Goal: Find contact information: Find contact information

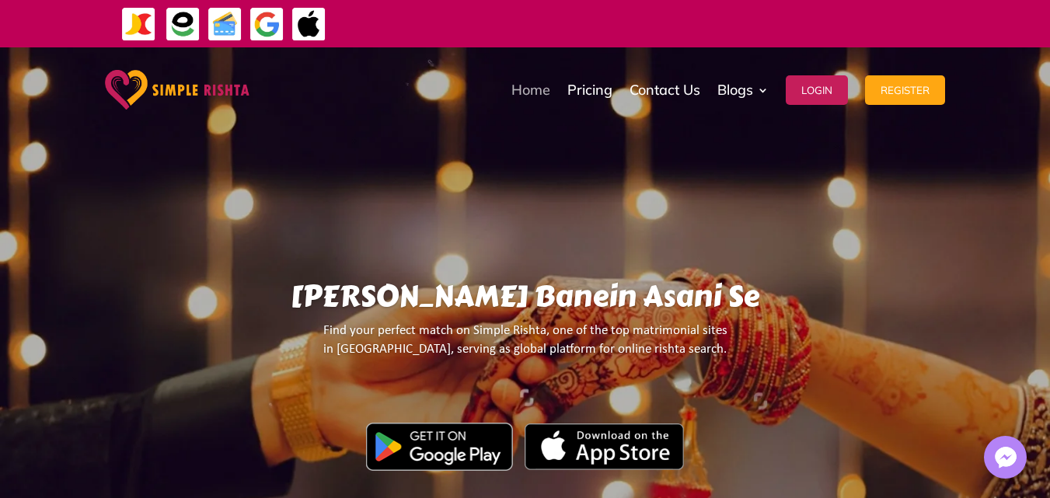
click at [523, 87] on link "Home" at bounding box center [530, 90] width 39 height 78
click at [1003, 462] on img at bounding box center [1005, 457] width 31 height 31
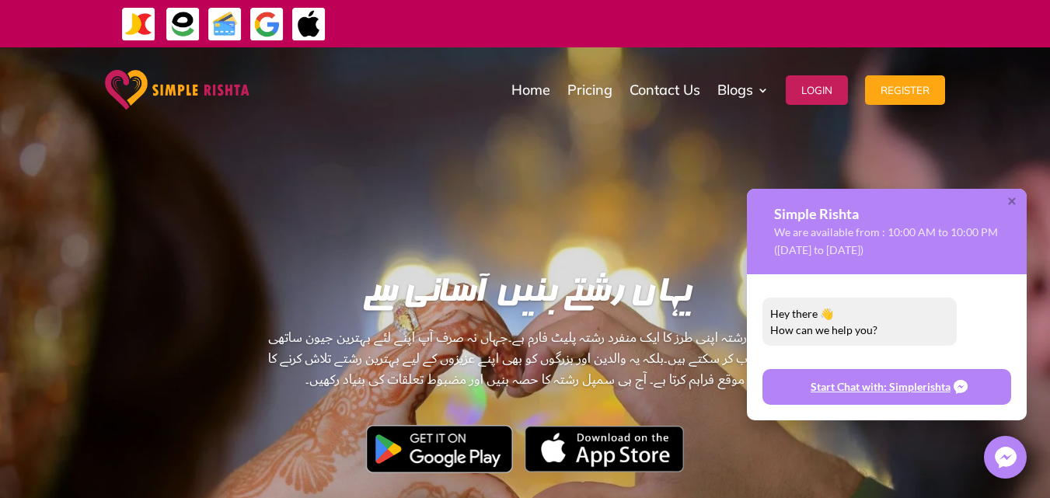
click at [915, 391] on span "Start Chat with: Simplerishta" at bounding box center [877, 387] width 148 height 19
click at [823, 324] on div "Hey there 👋 How can we help you?" at bounding box center [859, 321] width 179 height 33
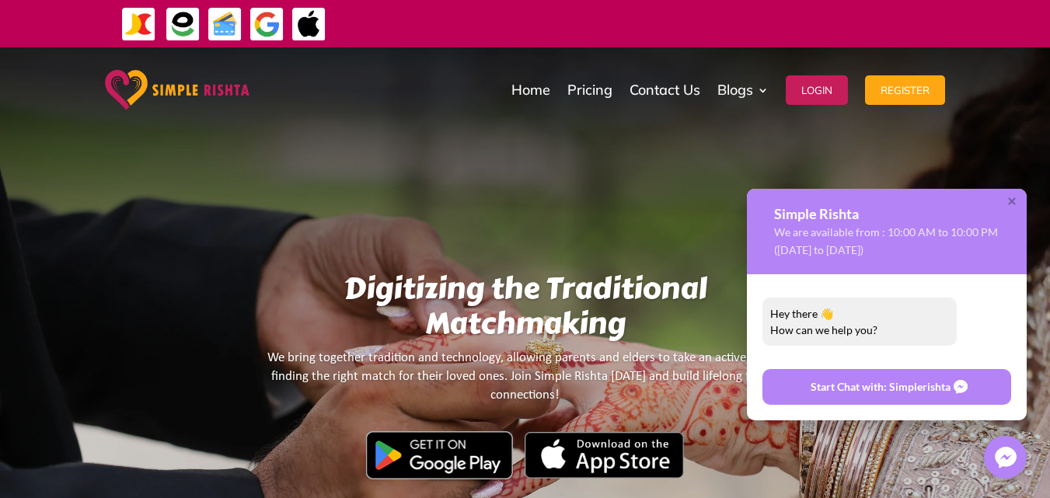
click at [1020, 215] on div at bounding box center [1016, 210] width 19 height 19
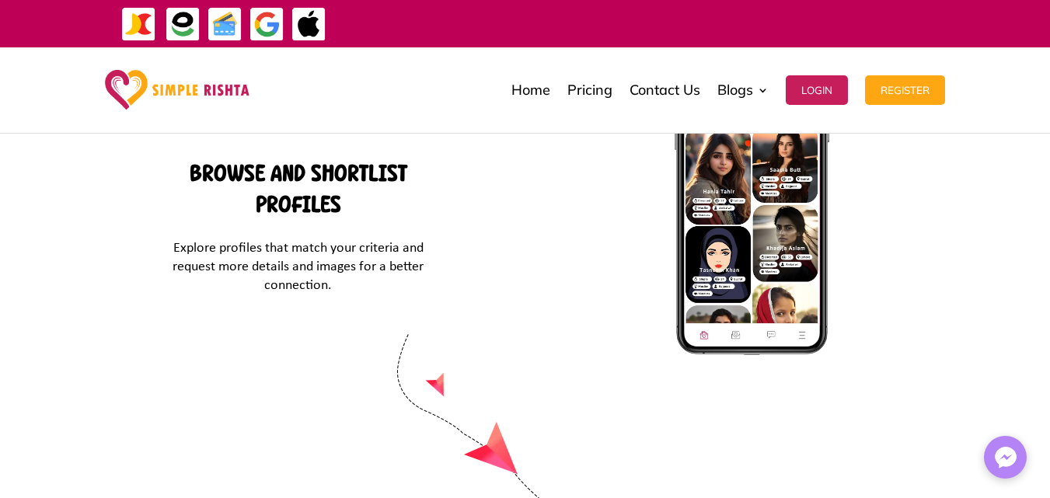
scroll to position [6766, 0]
